Goal: Browse casually: Explore the website without a specific task or goal

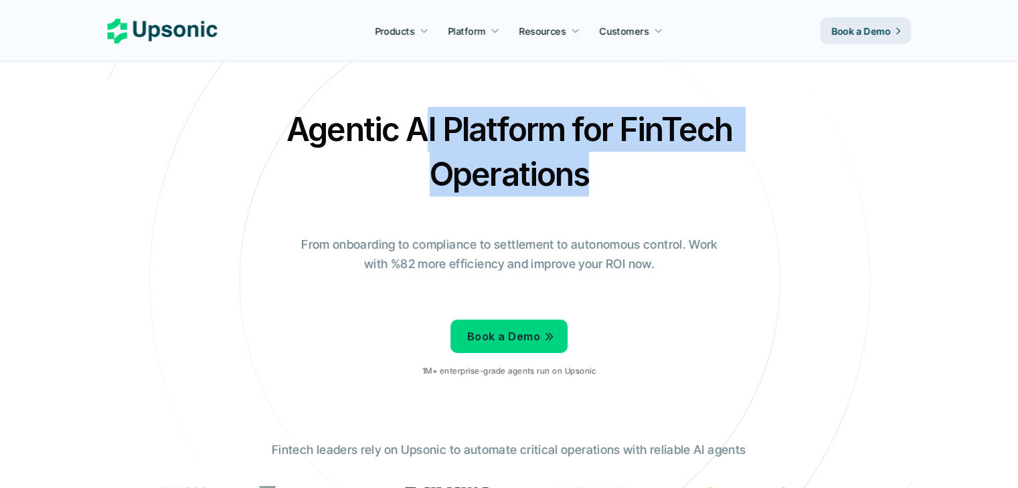
drag, startPoint x: 426, startPoint y: 141, endPoint x: 651, endPoint y: 163, distance: 226.6
click at [645, 161] on h2 "Agentic AI Platform for FinTech Operations" at bounding box center [509, 152] width 468 height 90
click at [662, 174] on h2 "Agentic AI Platform for FinTech Operations" at bounding box center [509, 152] width 468 height 90
drag, startPoint x: 412, startPoint y: 118, endPoint x: 621, endPoint y: 172, distance: 215.7
click at [621, 172] on h2 "Agentic AI Platform for FinTech Operations" at bounding box center [509, 152] width 468 height 90
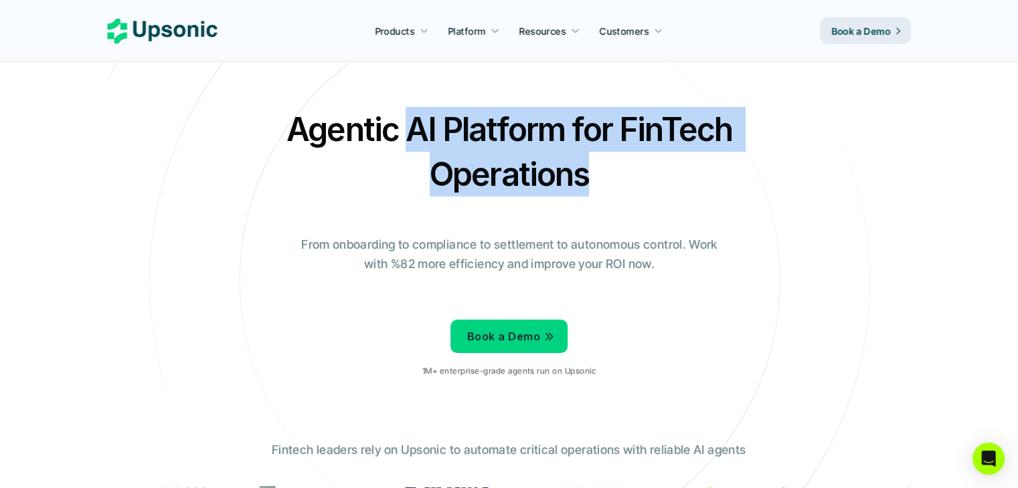
click at [624, 196] on h2 "Agentic AI Platform for FinTech Operations" at bounding box center [509, 152] width 468 height 90
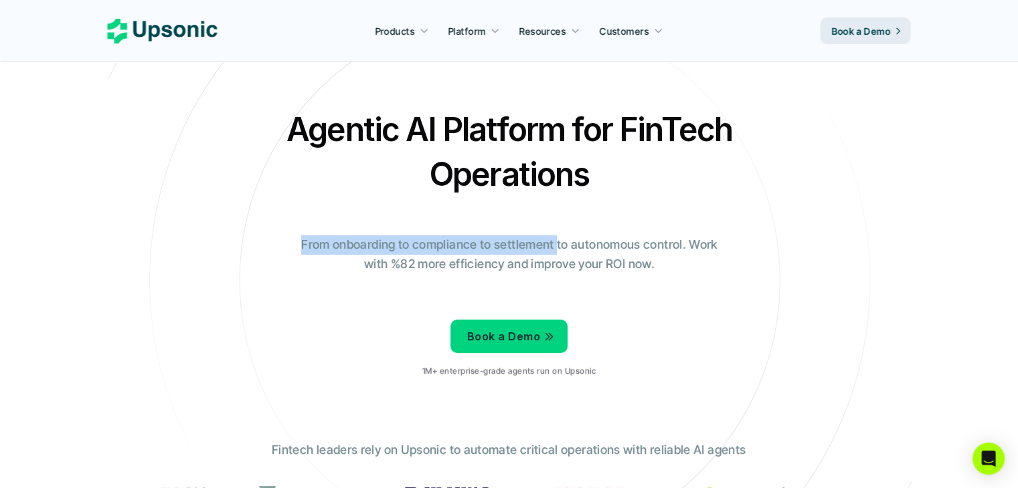
drag, startPoint x: 609, startPoint y: 208, endPoint x: 559, endPoint y: 246, distance: 62.5
click at [559, 246] on div "Agentic AI Platform for FinTech Operations From onboarding to compliance to set…" at bounding box center [509, 247] width 783 height 281
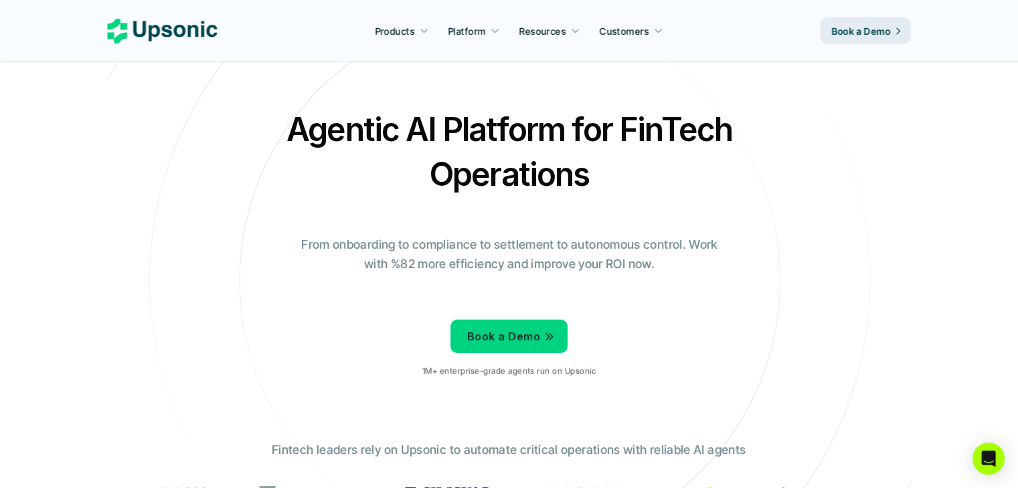
click at [586, 250] on p "From onboarding to compliance to settlement to autonomous control. Work with %8…" at bounding box center [509, 255] width 435 height 39
drag, startPoint x: 557, startPoint y: 217, endPoint x: 553, endPoint y: 254, distance: 36.3
click at [553, 254] on div "Agentic AI Platform for FinTech Operations From onboarding to compliance to set…" at bounding box center [509, 247] width 783 height 281
click at [302, 247] on p "From onboarding to compliance to settlement to autonomous control. Work with %8…" at bounding box center [509, 255] width 435 height 39
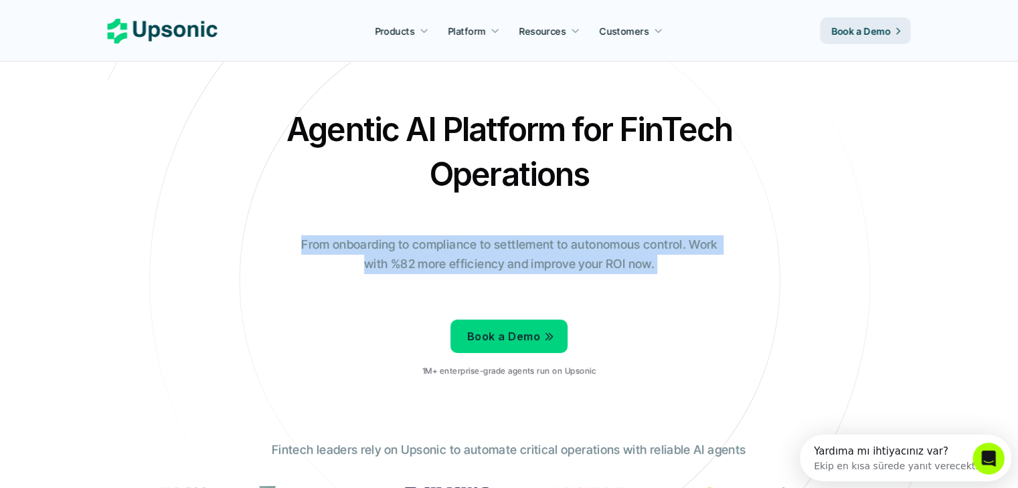
drag, startPoint x: 302, startPoint y: 247, endPoint x: 661, endPoint y: 278, distance: 360.6
click at [661, 278] on div "Agentic AI Platform for FinTech Operations From onboarding to compliance to set…" at bounding box center [509, 247] width 783 height 281
click at [691, 322] on div "Agentic AI Platform for FinTech Operations From onboarding to compliance to set…" at bounding box center [509, 247] width 783 height 281
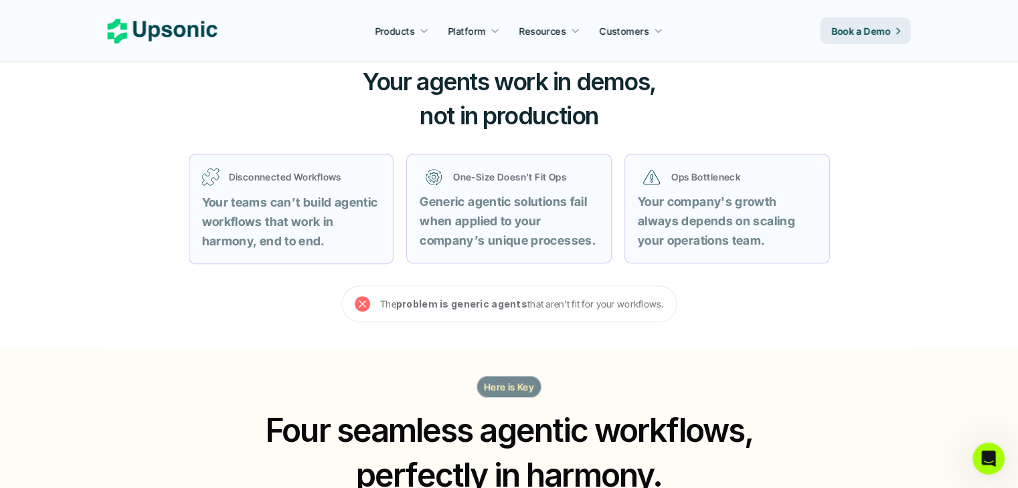
scroll to position [535, 0]
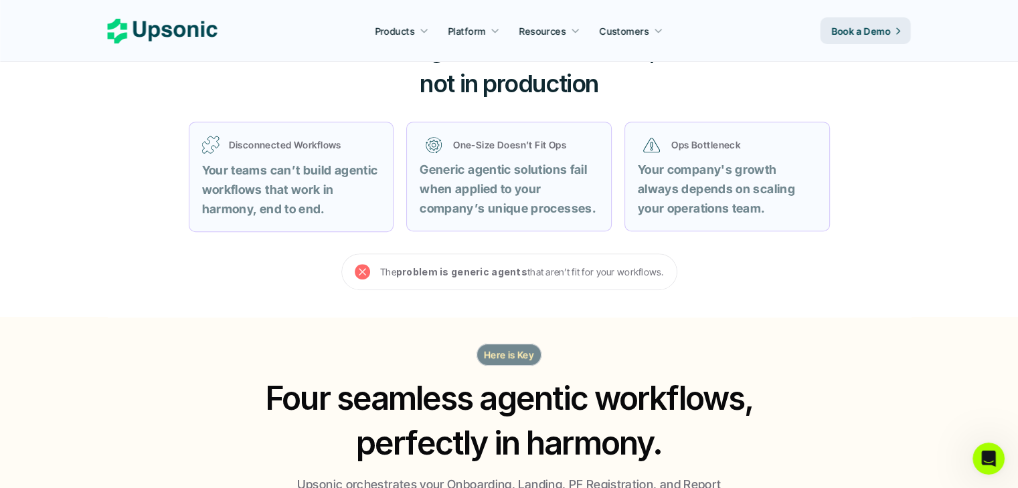
click at [361, 270] on icon at bounding box center [362, 272] width 15 height 15
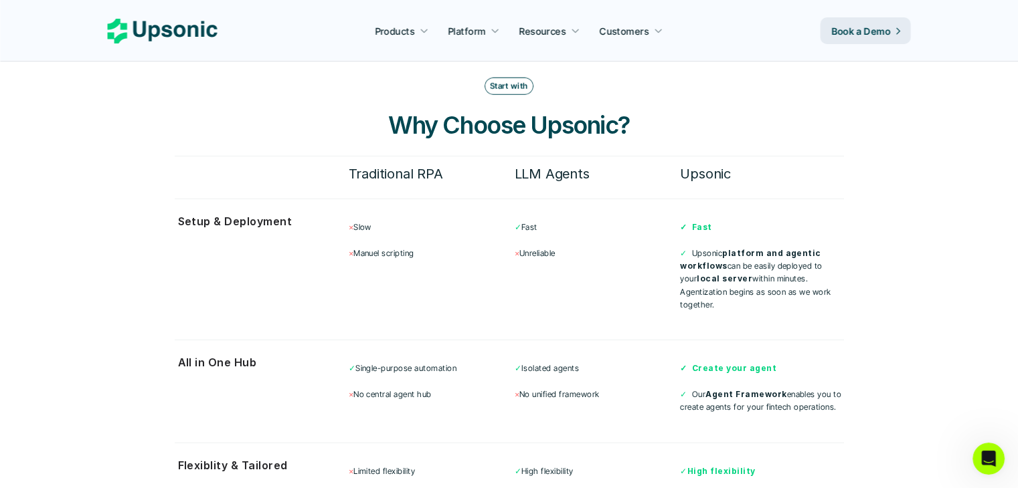
scroll to position [3479, 0]
drag, startPoint x: 516, startPoint y: 206, endPoint x: 594, endPoint y: 211, distance: 78.4
click at [575, 212] on div "× Slow × [PERSON_NAME] scripting ✓ Fast × Unreliable ✓ Fast ✓ Upsonic platform …" at bounding box center [596, 266] width 495 height 108
click at [639, 221] on p "✓ Fast" at bounding box center [595, 227] width 163 height 13
drag, startPoint x: 703, startPoint y: 209, endPoint x: 725, endPoint y: 216, distance: 23.1
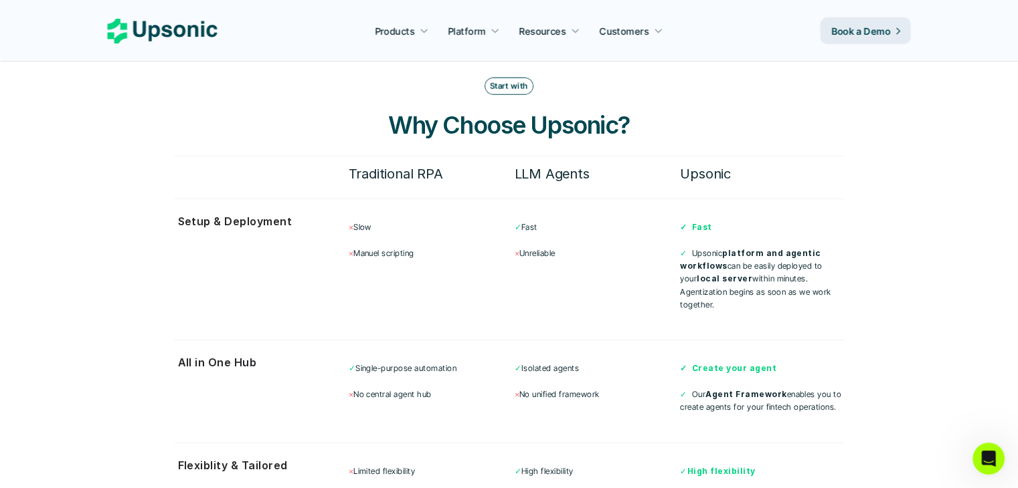
click at [725, 216] on div "× Slow × [PERSON_NAME] scripting ✓ Fast × Unreliable ✓ Fast ✓ Upsonic platform …" at bounding box center [596, 266] width 495 height 108
